Goal: Transaction & Acquisition: Purchase product/service

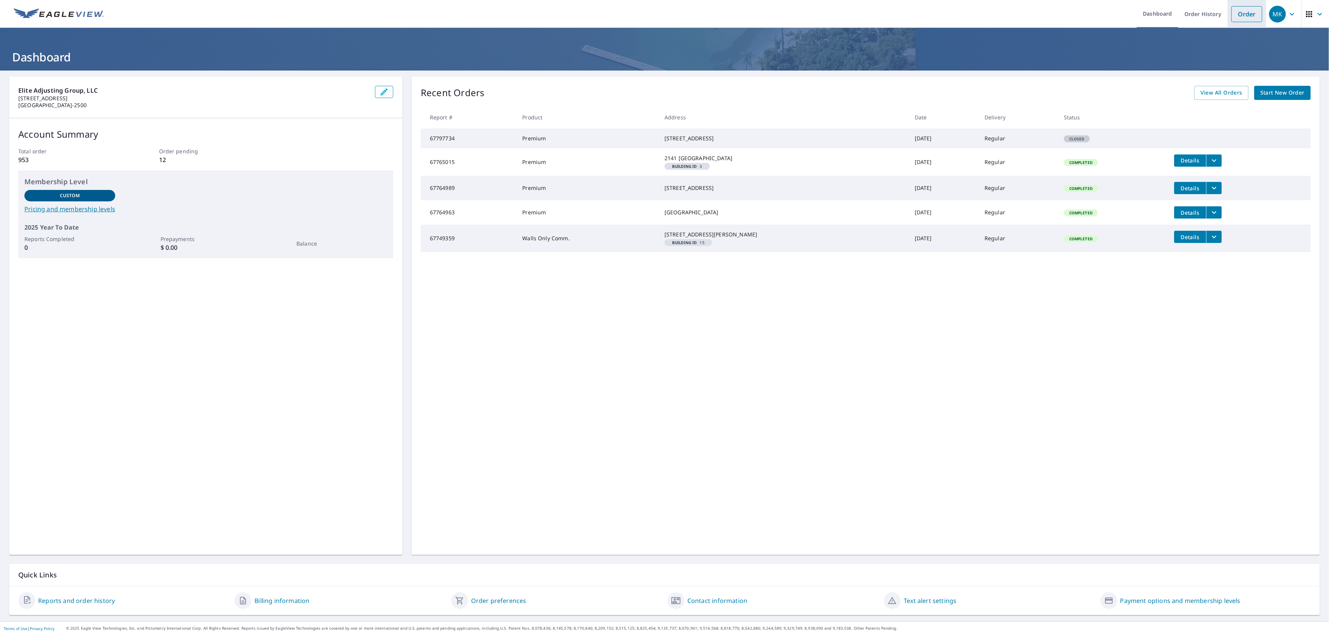
click at [1233, 14] on link "Order" at bounding box center [1246, 14] width 31 height 16
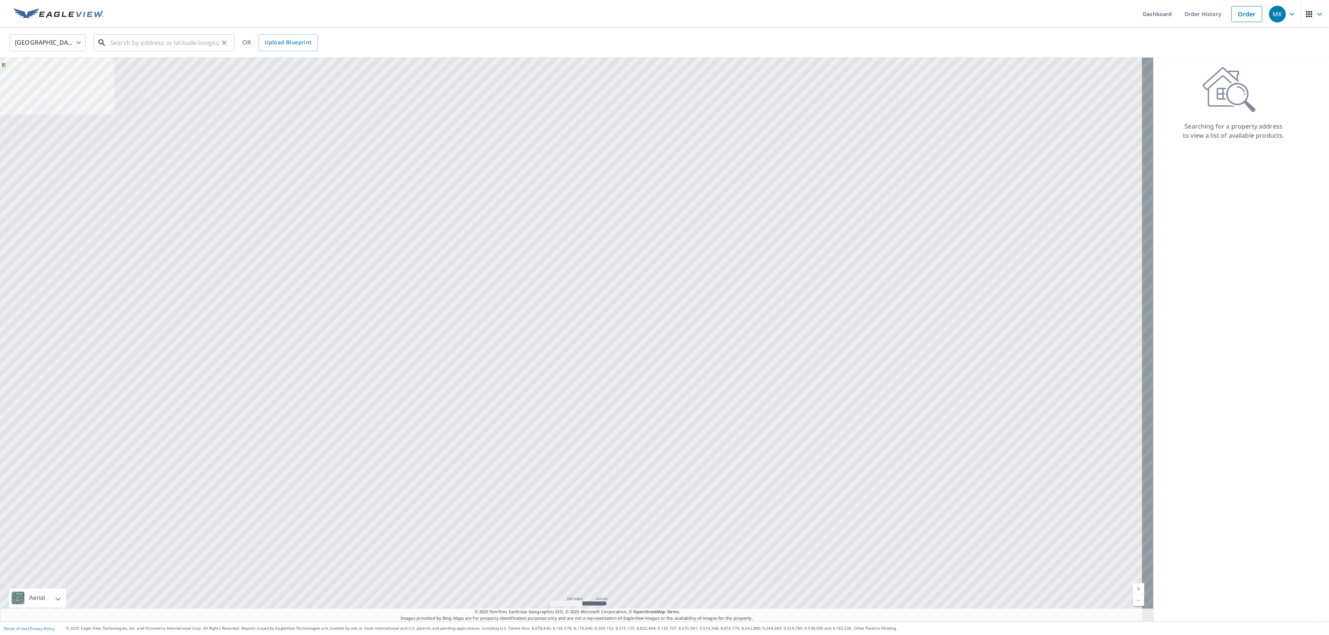
click at [141, 46] on input "text" at bounding box center [164, 42] width 109 height 21
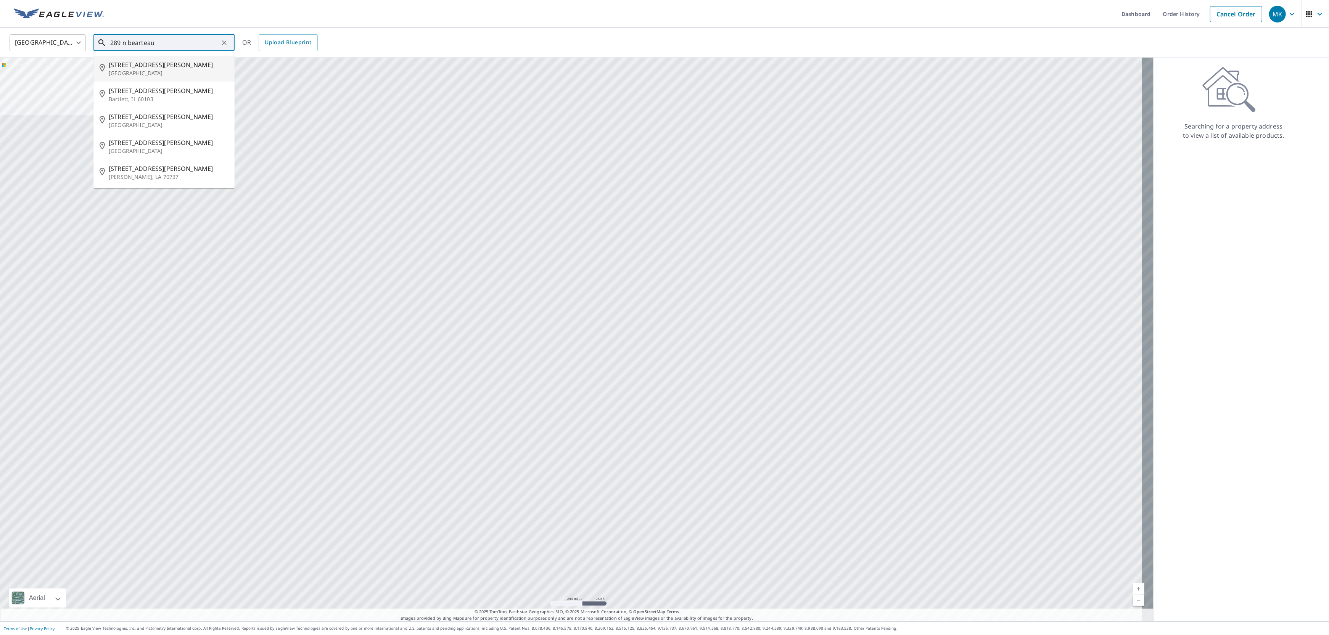
click at [133, 69] on p "[GEOGRAPHIC_DATA]" at bounding box center [169, 73] width 120 height 8
type input "[STREET_ADDRESS][PERSON_NAME]"
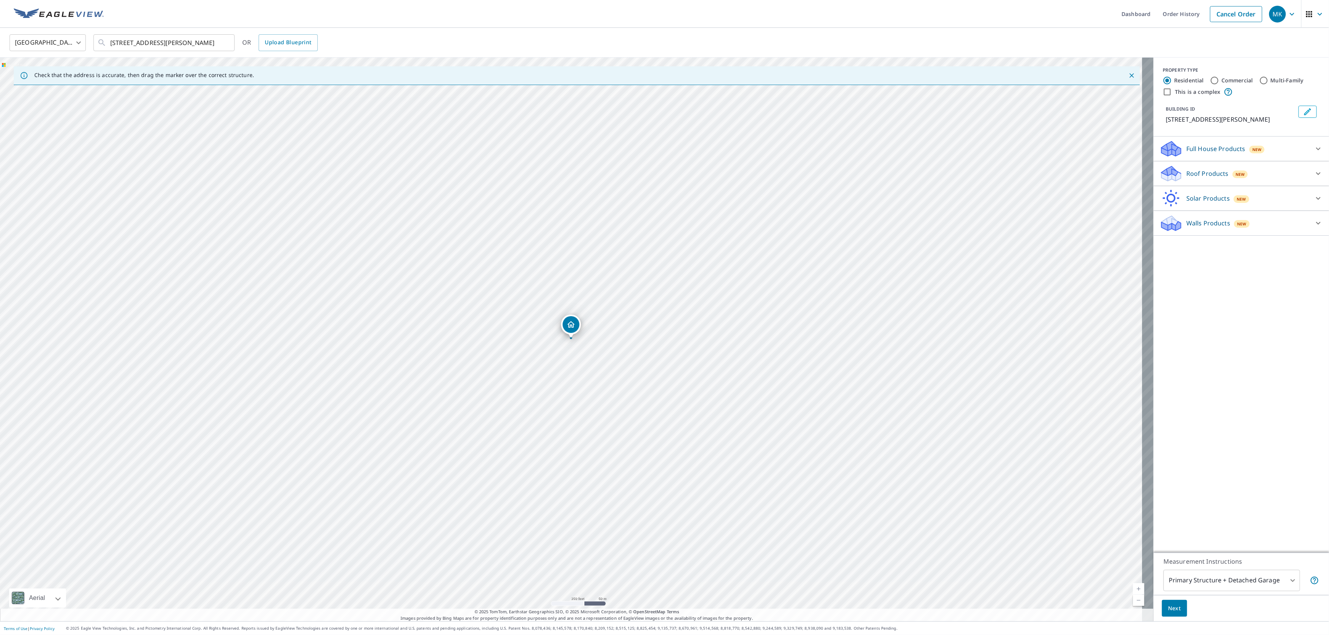
click at [1202, 148] on p "Full House Products" at bounding box center [1215, 148] width 59 height 9
click at [1194, 193] on p "Roof Products" at bounding box center [1207, 194] width 42 height 9
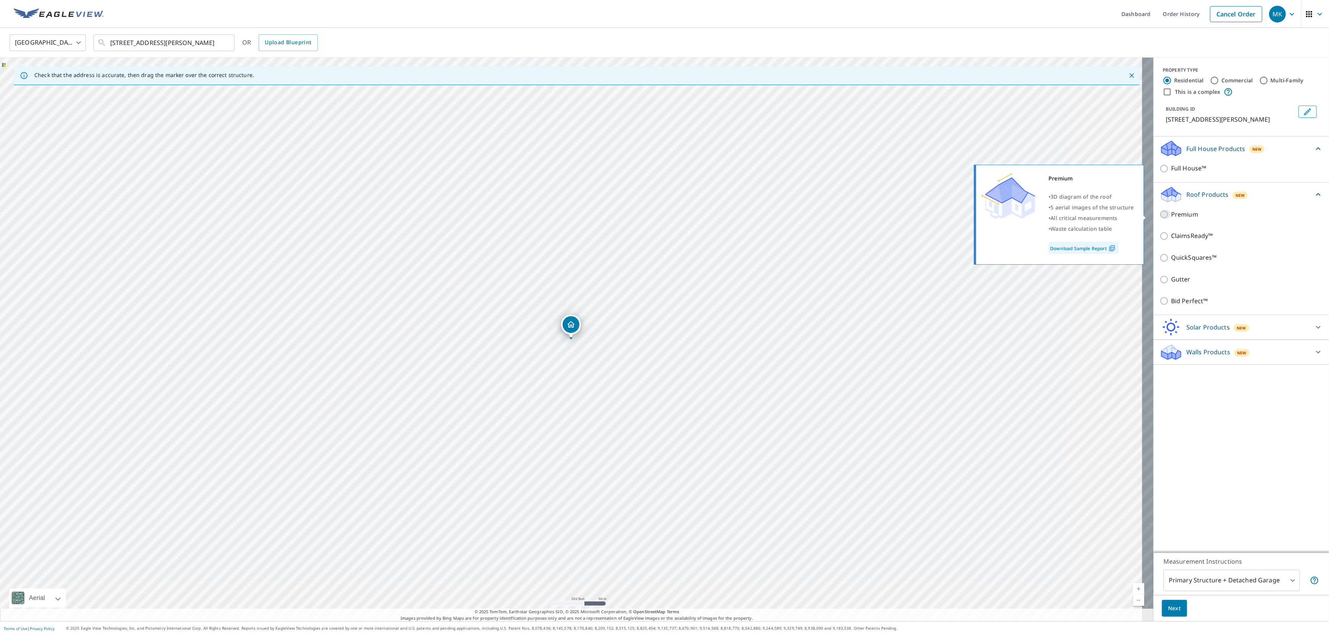
click at [1159, 212] on input "Premium" at bounding box center [1164, 214] width 11 height 9
checkbox input "true"
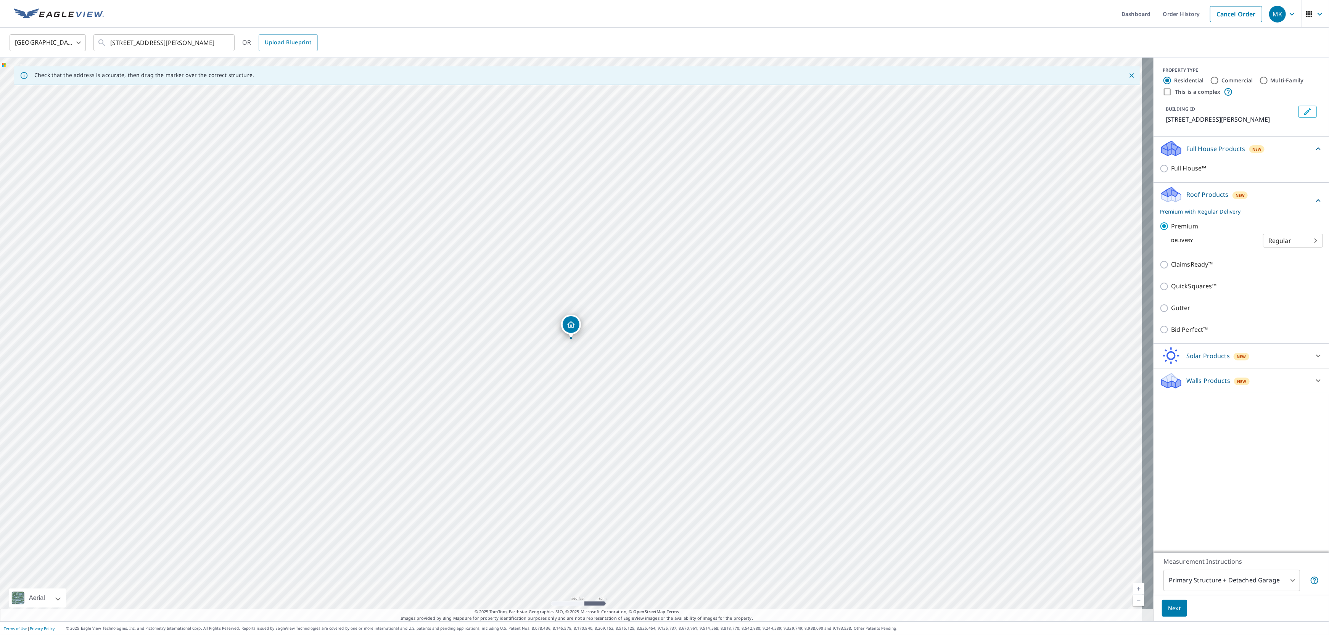
click at [1168, 606] on span "Next" at bounding box center [1174, 609] width 13 height 10
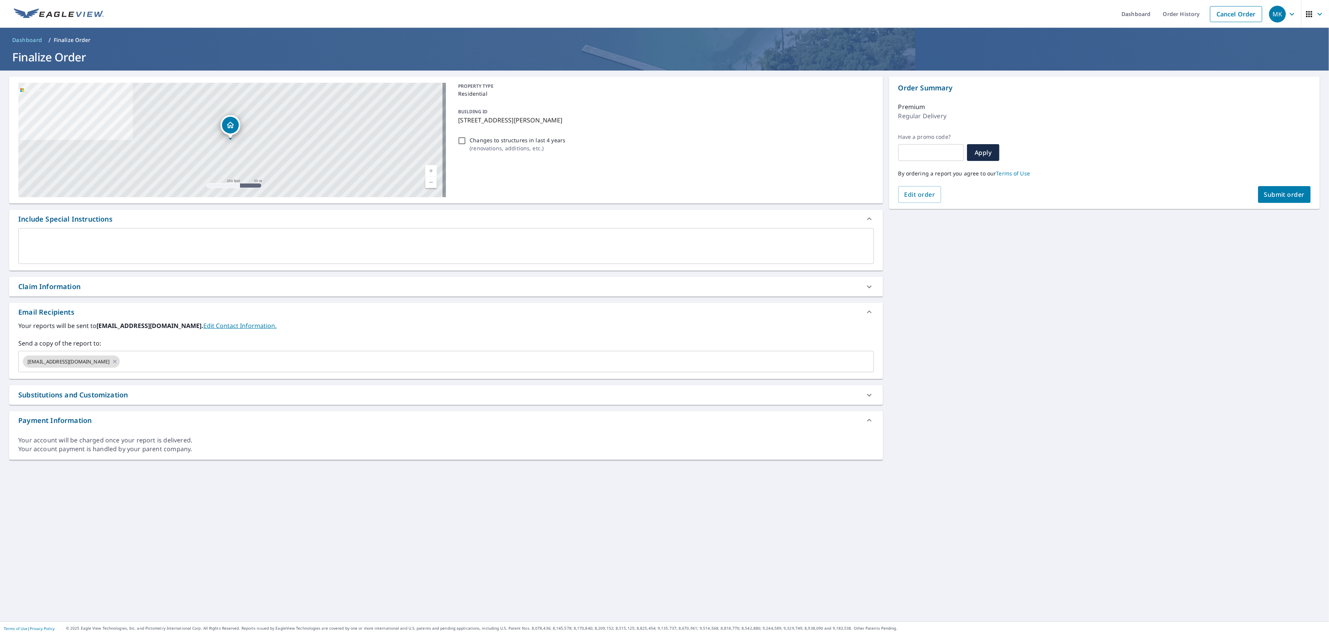
click at [1280, 188] on button "Submit order" at bounding box center [1284, 194] width 53 height 17
checkbox input "true"
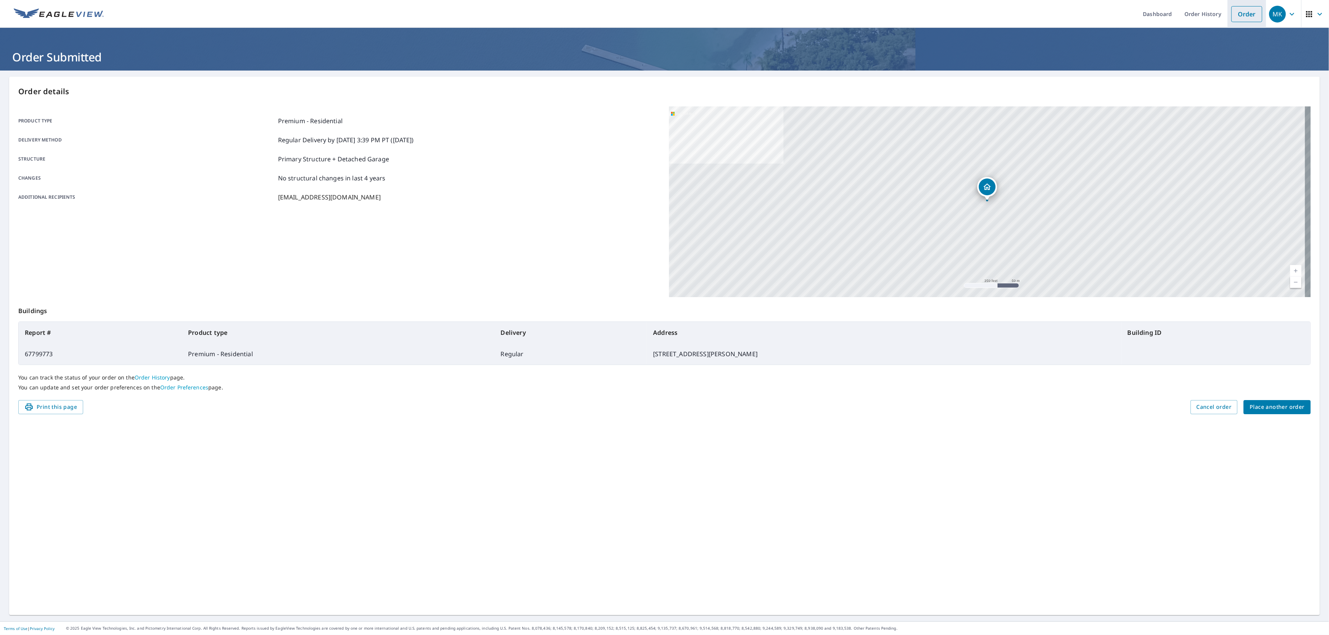
click at [1237, 11] on link "Order" at bounding box center [1246, 14] width 31 height 16
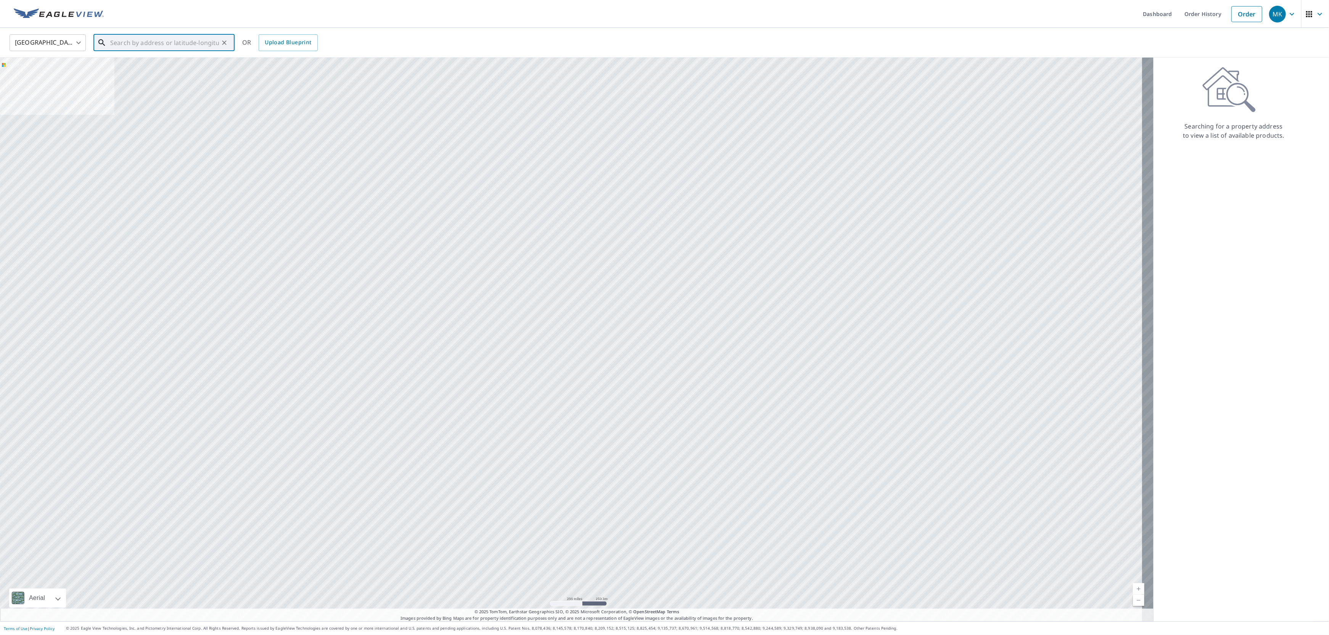
click at [180, 41] on input "text" at bounding box center [164, 42] width 109 height 21
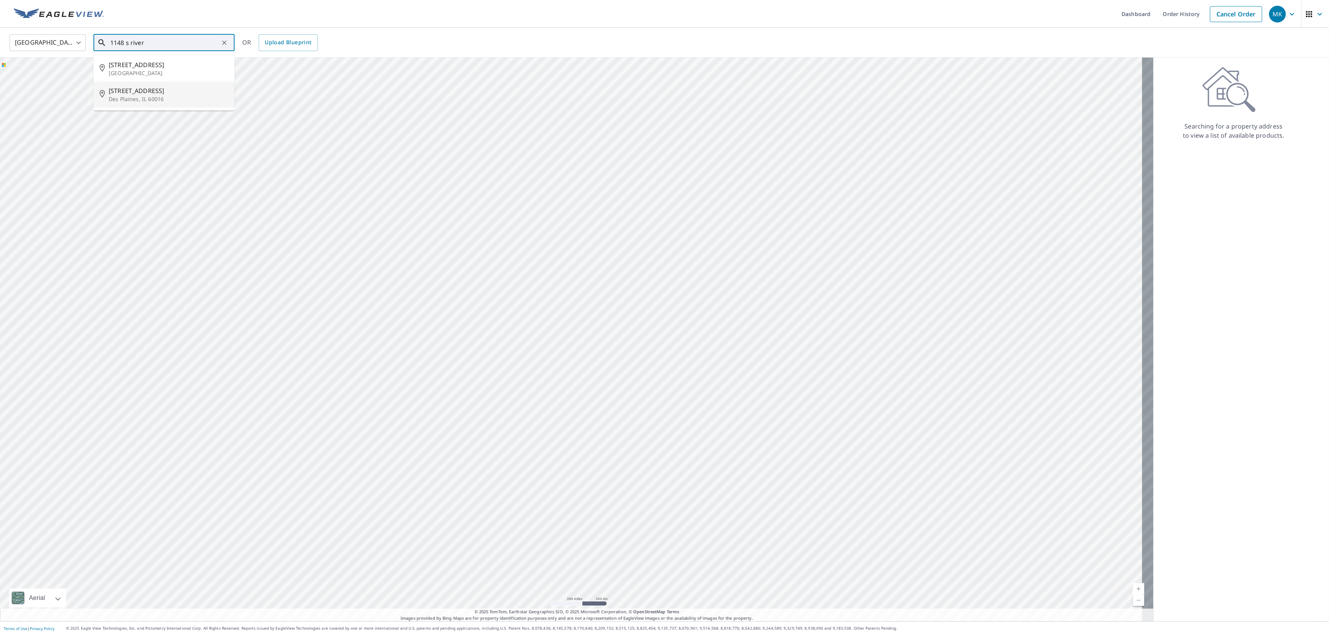
click at [153, 91] on span "[STREET_ADDRESS]" at bounding box center [169, 90] width 120 height 9
type input "[STREET_ADDRESS]"
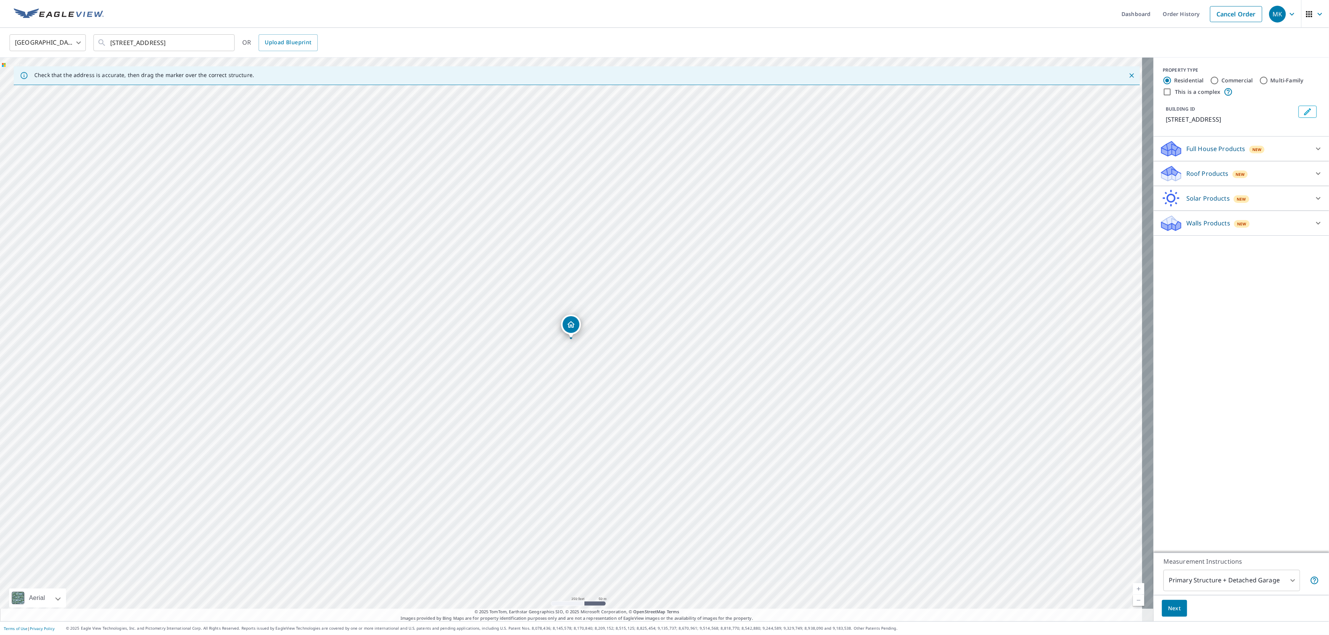
click at [1186, 175] on p "Roof Products" at bounding box center [1207, 173] width 42 height 9
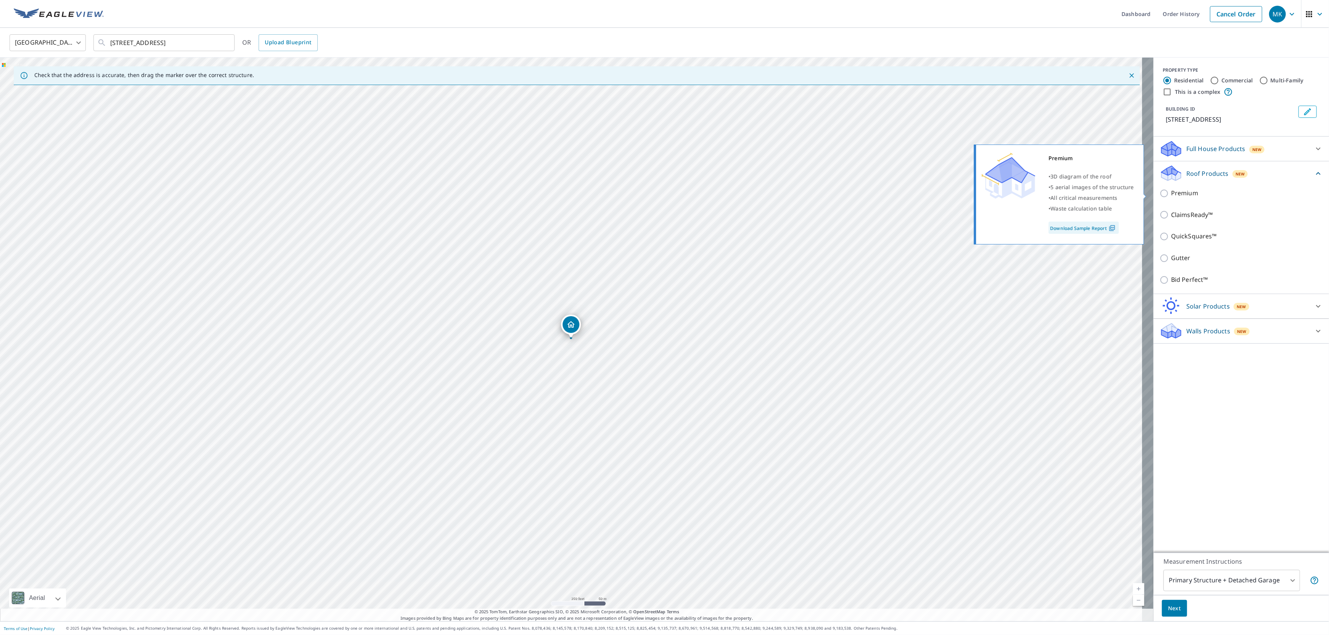
click at [1159, 194] on input "Premium" at bounding box center [1164, 193] width 11 height 9
checkbox input "true"
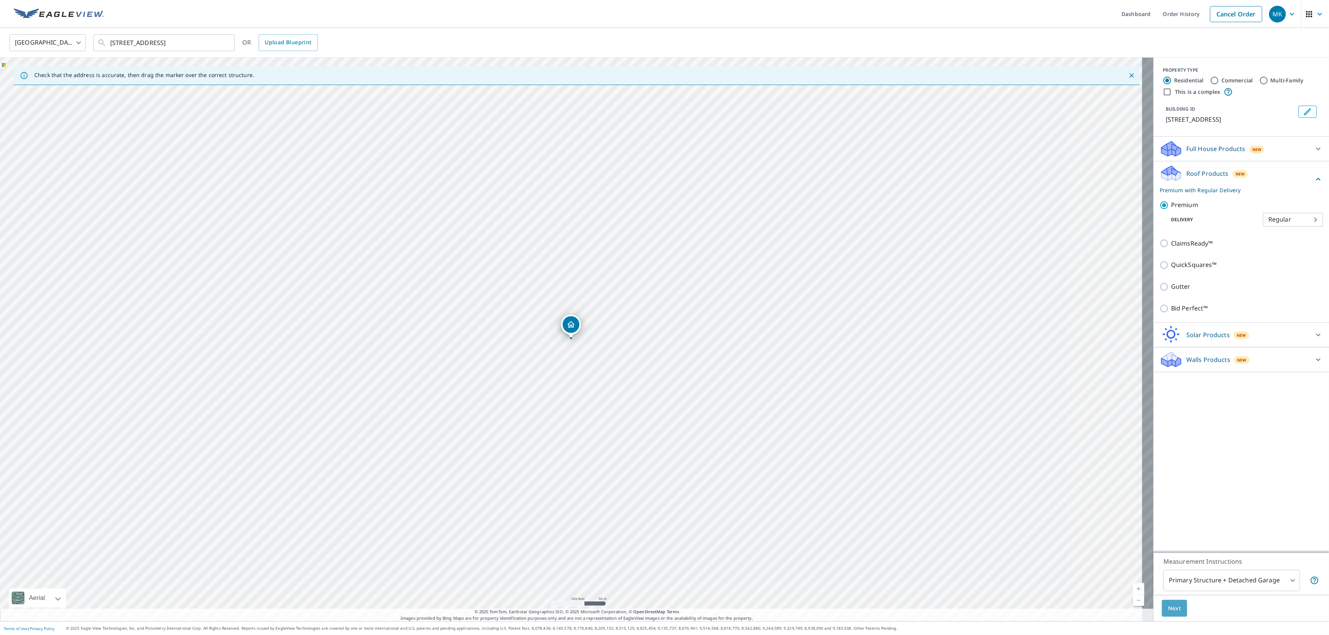
click at [1168, 611] on span "Next" at bounding box center [1174, 609] width 13 height 10
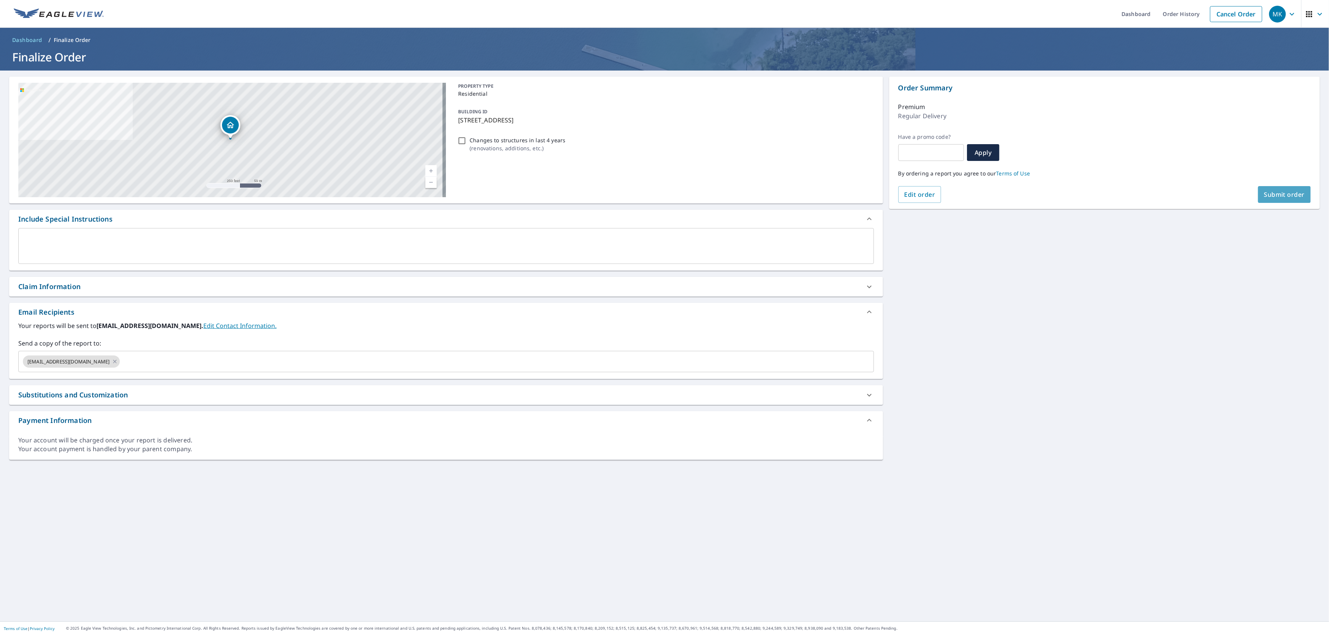
click at [1284, 199] on button "Submit order" at bounding box center [1284, 194] width 53 height 17
checkbox input "true"
